Goal: Find specific page/section: Find specific page/section

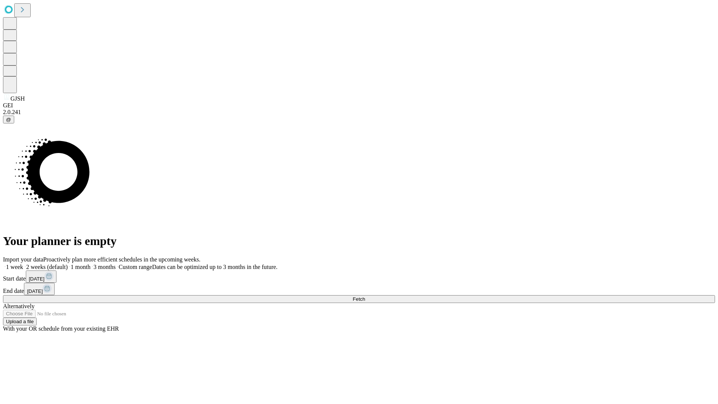
click at [365, 296] on span "Fetch" at bounding box center [359, 299] width 12 height 6
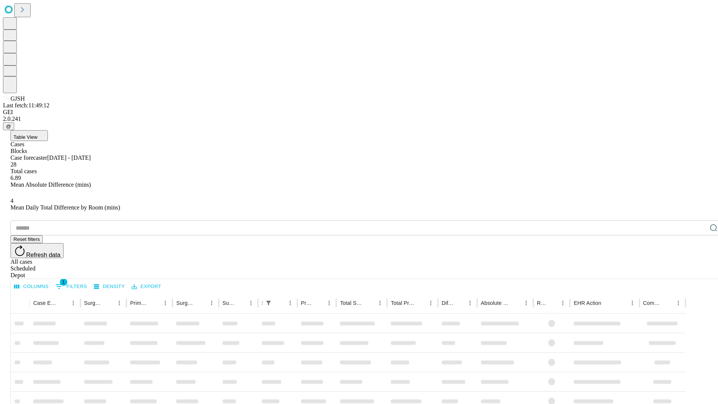
click at [37, 134] on span "Table View" at bounding box center [25, 137] width 24 height 6
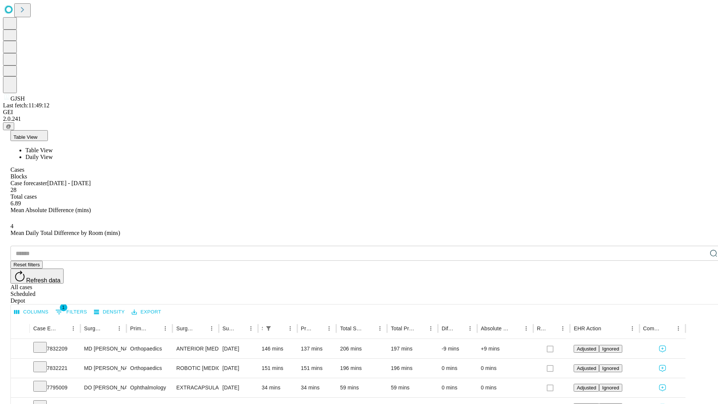
click at [53, 154] on span "Daily View" at bounding box center [38, 157] width 27 height 6
